Goal: Navigation & Orientation: Find specific page/section

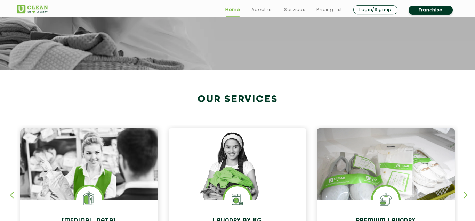
scroll to position [277, 0]
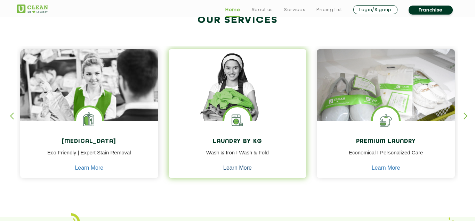
click at [237, 168] on link "Learn More" at bounding box center [237, 168] width 29 height 6
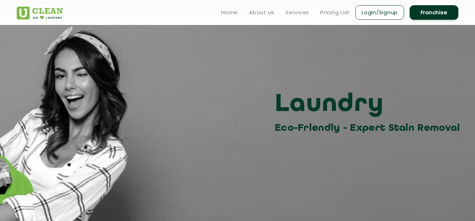
click at [377, 13] on link "Login/Signup" at bounding box center [379, 12] width 49 height 15
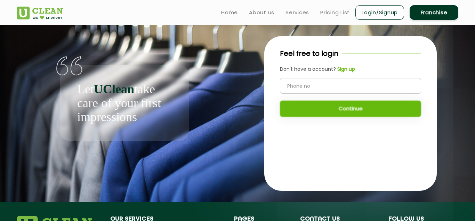
click at [375, 89] on input "tel" at bounding box center [350, 86] width 141 height 16
type input "7004672389"
click at [364, 109] on button "Continue" at bounding box center [350, 109] width 141 height 16
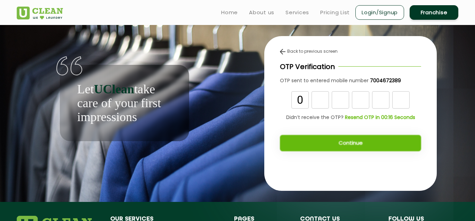
type input "0"
type input "2"
type input "7"
type input "0"
type input "5"
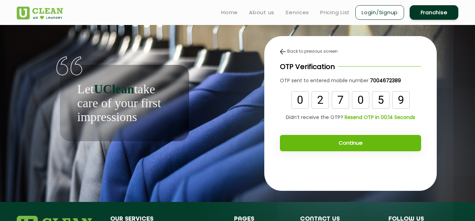
type input "9"
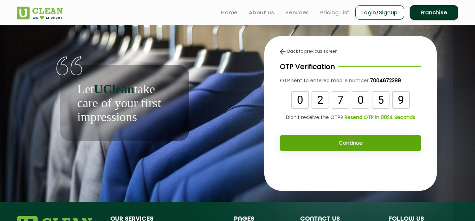
click at [342, 136] on button "Continue" at bounding box center [350, 143] width 141 height 16
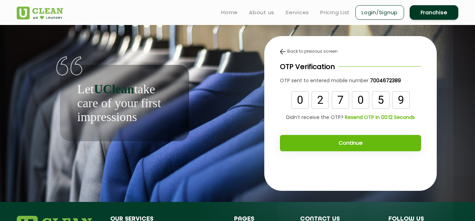
click at [358, 144] on button "Continue" at bounding box center [350, 143] width 141 height 16
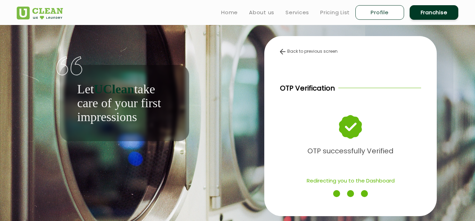
click at [221, 141] on div "Let UClean take care of your first impressions" at bounding box center [124, 83] width 215 height 116
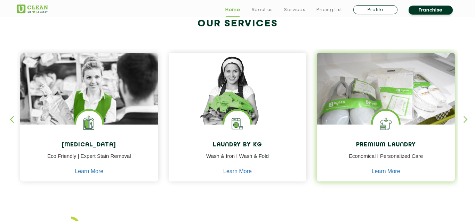
scroll to position [317, 0]
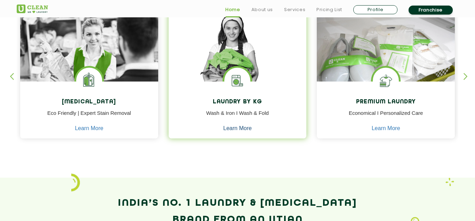
click at [234, 128] on link "Learn More" at bounding box center [237, 128] width 29 height 6
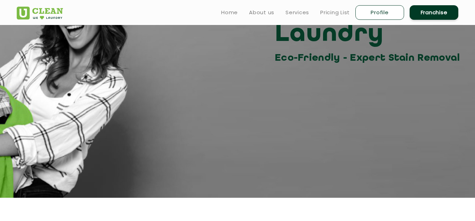
scroll to position [40, 0]
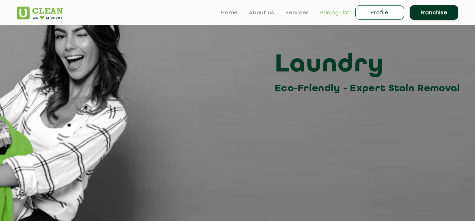
click at [333, 14] on link "Pricing List" at bounding box center [335, 12] width 30 height 8
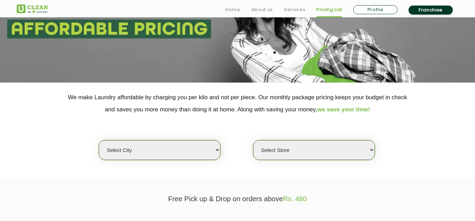
scroll to position [119, 0]
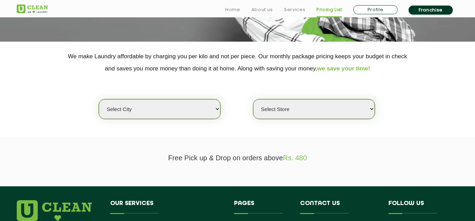
select select "8"
click option "[GEOGRAPHIC_DATA]" at bounding box center [0, 0] width 0 height 0
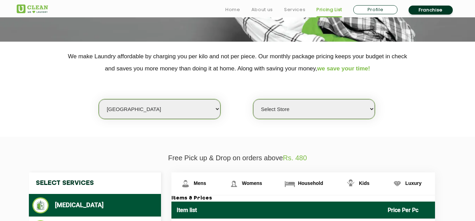
click at [253, 99] on select "Select Store UClean Jadavpur UClean Kamalgazi UClean Astra Towers UClean Bansdr…" at bounding box center [314, 109] width 122 height 20
click at [437, 122] on section "We make Laundry affordable by charging you per kilo and not per piece. Our mont…" at bounding box center [237, 89] width 475 height 95
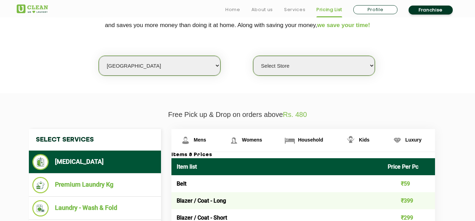
scroll to position [198, 0]
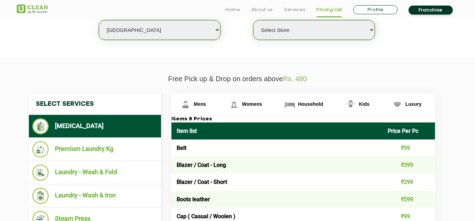
click at [253, 20] on select "Select Store UClean Jadavpur UClean Kamalgazi UClean Astra Towers UClean Bansdr…" at bounding box center [314, 30] width 122 height 20
click option "UClean Park Circus" at bounding box center [0, 0] width 0 height 0
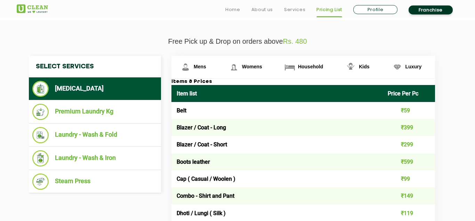
scroll to position [238, 0]
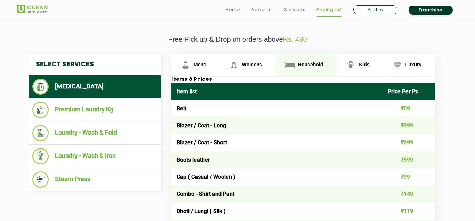
click at [319, 60] on link "Household" at bounding box center [306, 65] width 61 height 23
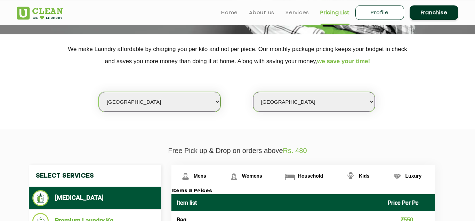
scroll to position [119, 0]
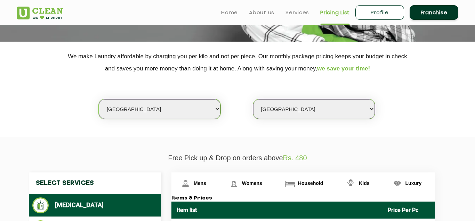
click at [253, 99] on select "Select Store UClean Jadavpur UClean Kamalgazi UClean Astra Towers UClean Bansdr…" at bounding box center [314, 109] width 122 height 20
select select "337"
click option "UClean New Alipore" at bounding box center [0, 0] width 0 height 0
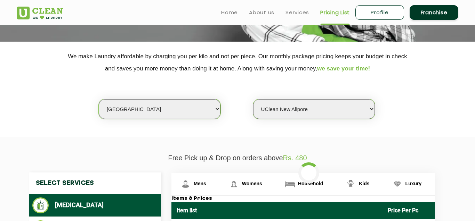
click at [412, 133] on section "We make Laundry affordable by charging you per kilo and not per piece. Our mont…" at bounding box center [237, 89] width 475 height 95
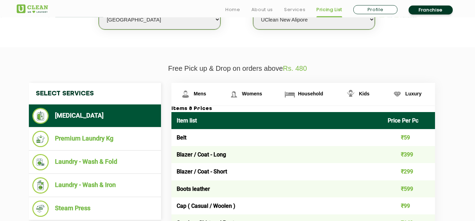
scroll to position [158, 0]
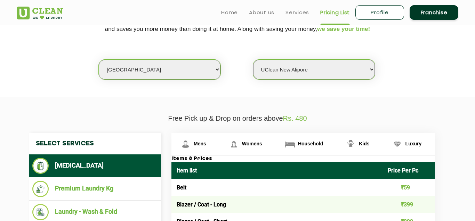
click at [253, 60] on select "Select Store UClean Jadavpur UClean Kamalgazi UClean Astra Towers UClean Bansdr…" at bounding box center [314, 70] width 122 height 20
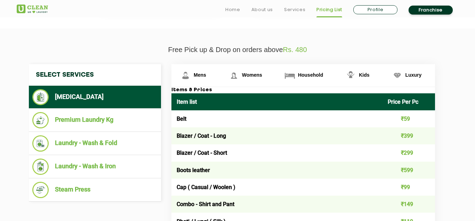
scroll to position [238, 0]
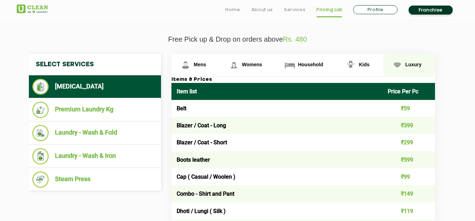
click at [416, 60] on link "Luxury" at bounding box center [409, 65] width 52 height 23
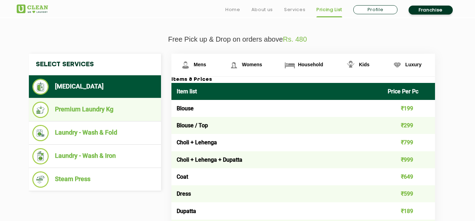
click at [66, 112] on li "Premium Laundry Kg" at bounding box center [94, 110] width 125 height 16
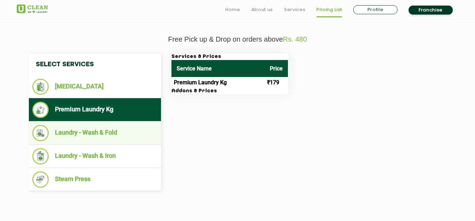
click at [107, 133] on li "Laundry - Wash & Fold" at bounding box center [94, 133] width 125 height 16
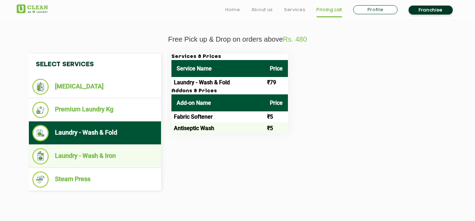
click at [91, 154] on li "Laundry - Wash & Iron" at bounding box center [94, 156] width 125 height 16
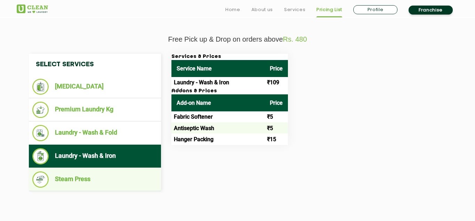
click at [74, 180] on li "Steam Press" at bounding box center [94, 180] width 125 height 16
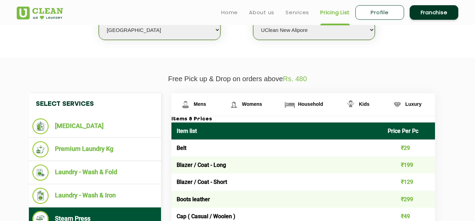
scroll to position [0, 0]
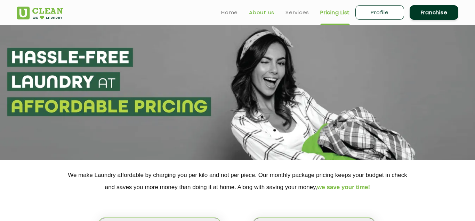
click at [261, 13] on link "About us" at bounding box center [261, 12] width 25 height 8
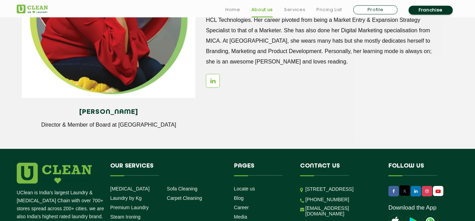
scroll to position [1011, 0]
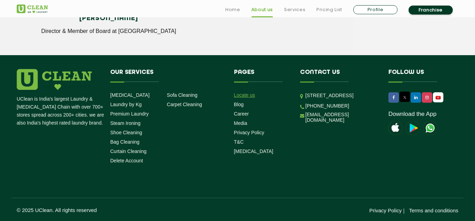
click at [241, 94] on link "Locate us" at bounding box center [244, 95] width 21 height 6
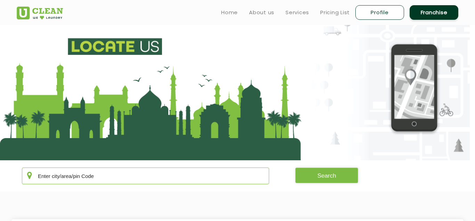
click at [218, 174] on input "text" at bounding box center [145, 176] width 247 height 17
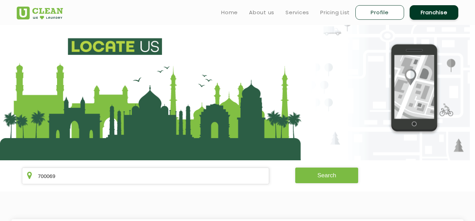
click at [309, 174] on button "Search" at bounding box center [326, 176] width 63 height 16
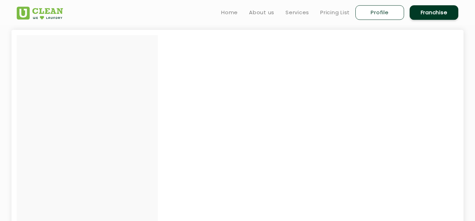
scroll to position [119, 0]
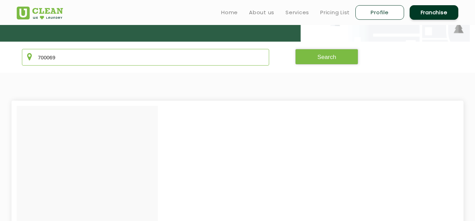
click at [225, 58] on input "700069" at bounding box center [145, 57] width 247 height 17
click at [323, 60] on button "Search" at bounding box center [326, 57] width 63 height 16
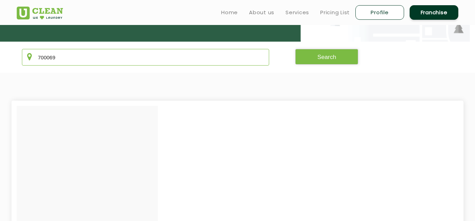
drag, startPoint x: 55, startPoint y: 56, endPoint x: 19, endPoint y: 54, distance: 36.6
click at [22, 54] on input "700069" at bounding box center [145, 57] width 247 height 17
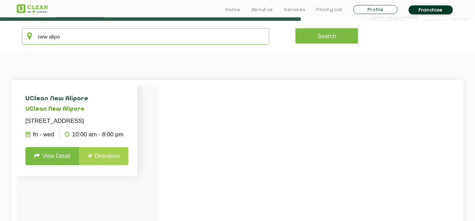
scroll to position [158, 0]
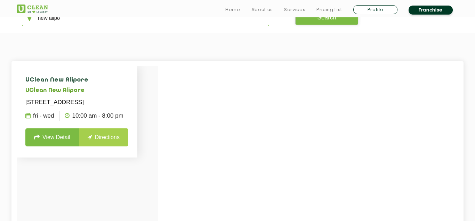
type input "new alipo"
click at [58, 146] on link "View Detail" at bounding box center [52, 138] width 54 height 18
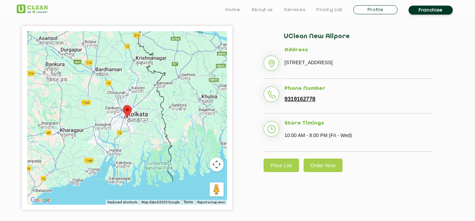
scroll to position [158, 0]
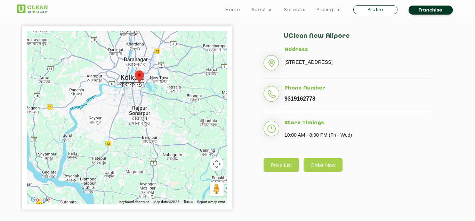
drag, startPoint x: 137, startPoint y: 113, endPoint x: 134, endPoint y: 126, distance: 13.2
click at [134, 126] on div at bounding box center [127, 118] width 200 height 174
drag, startPoint x: 285, startPoint y: 36, endPoint x: 372, endPoint y: 34, distance: 86.6
click at [372, 34] on h2 "UClean New Alipore" at bounding box center [358, 40] width 148 height 14
copy h2 "UClean New Alipore"
